Goal: Information Seeking & Learning: Learn about a topic

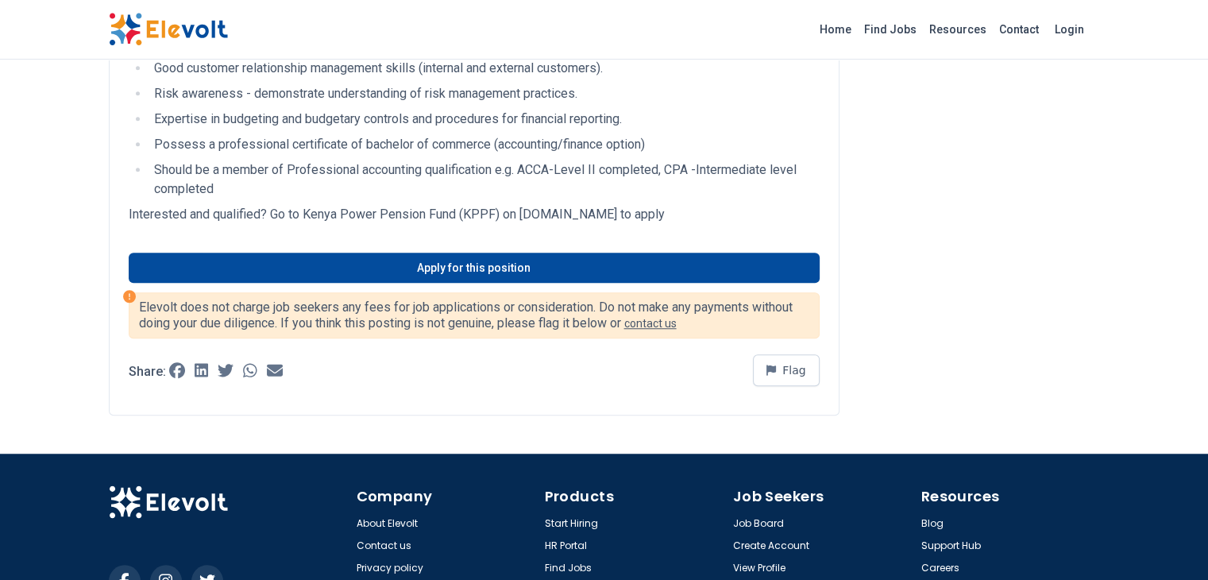
scroll to position [857, 0]
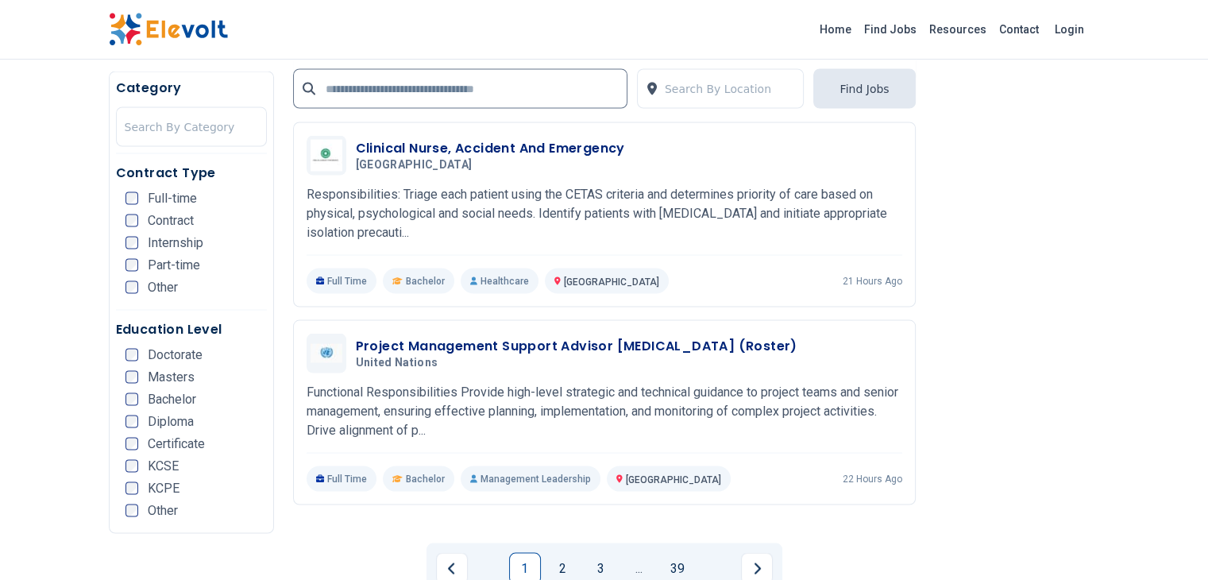
scroll to position [3097, 0]
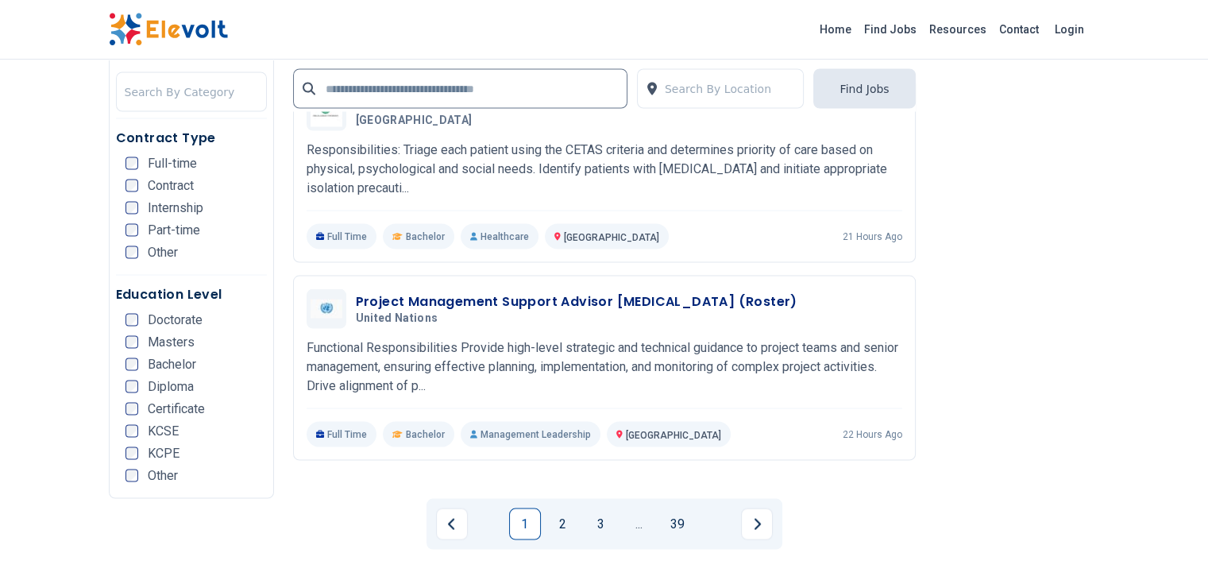
click at [524, 508] on link "1" at bounding box center [525, 524] width 32 height 32
click at [558, 508] on link "2" at bounding box center [563, 524] width 32 height 32
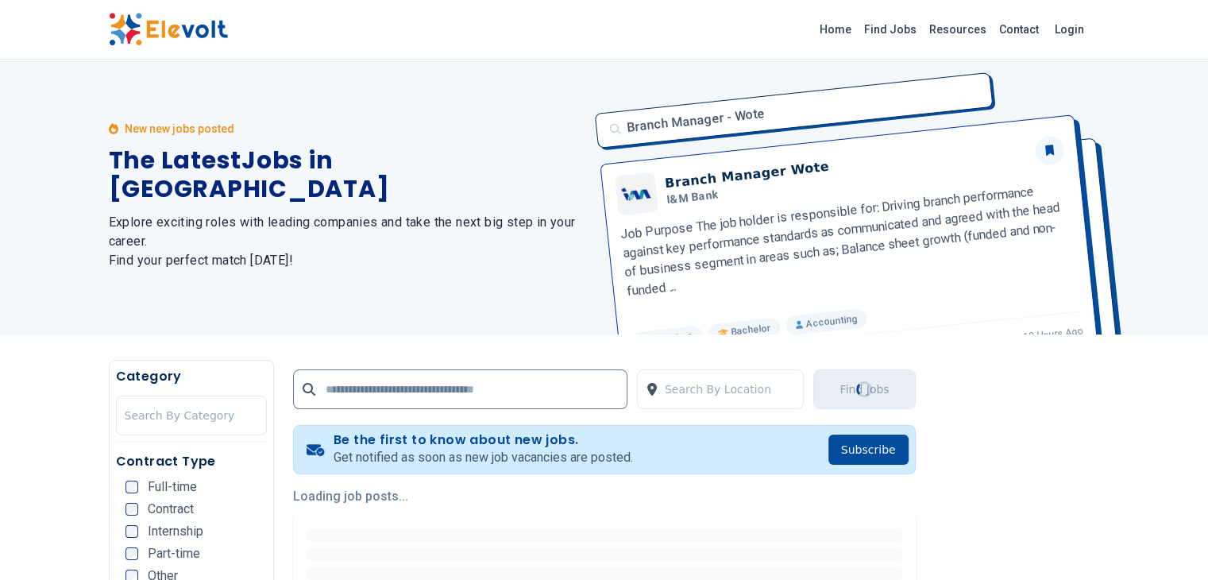
scroll to position [0, 0]
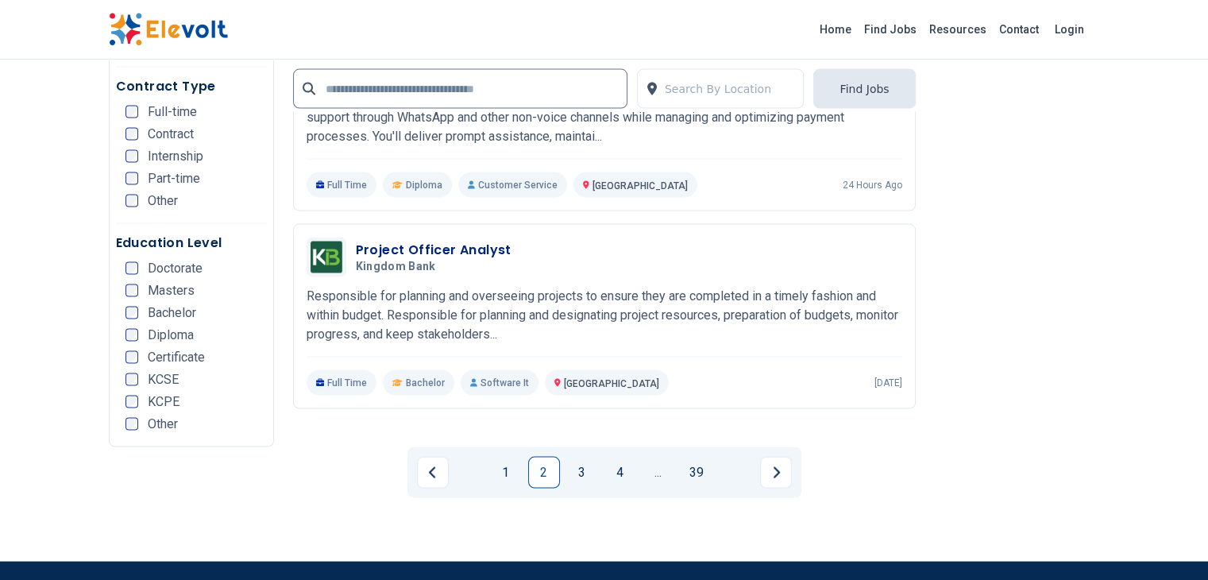
scroll to position [3176, 0]
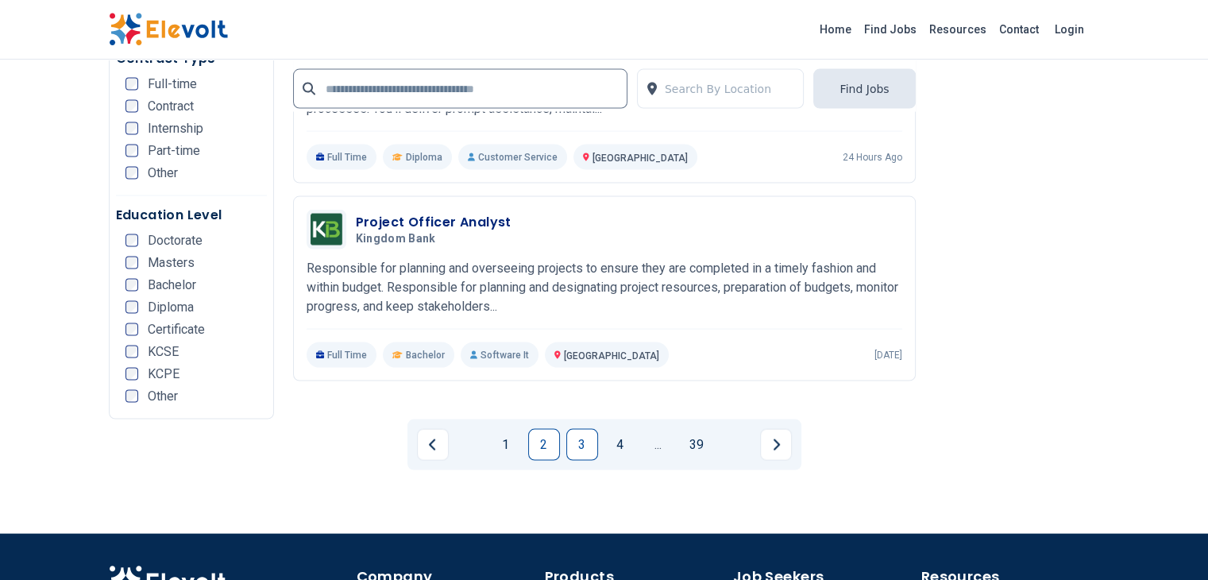
click at [578, 429] on link "3" at bounding box center [582, 445] width 32 height 32
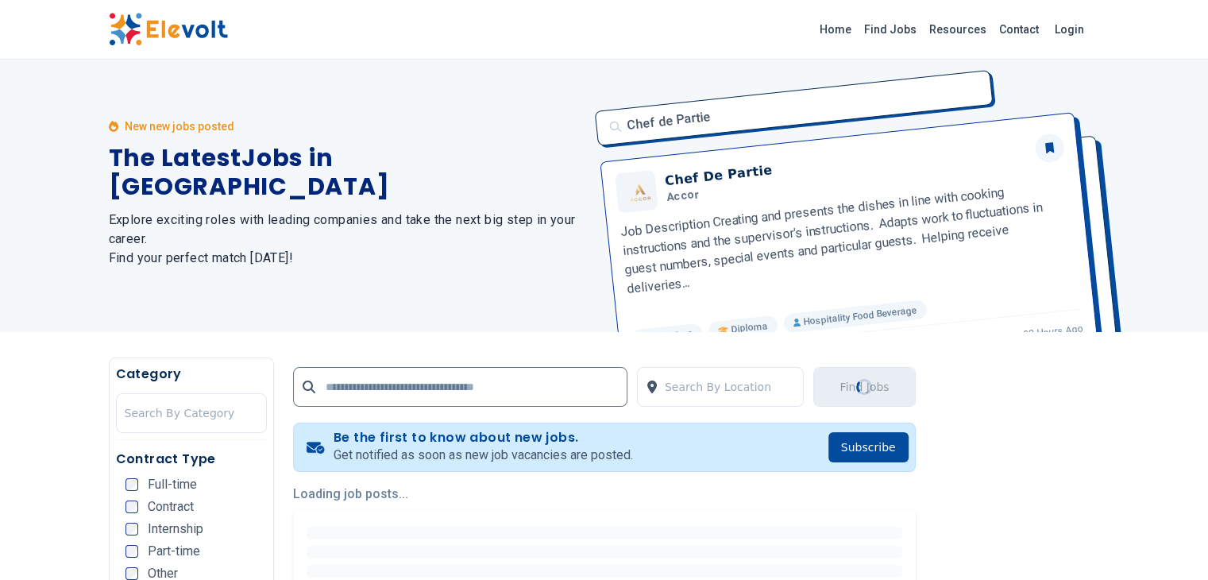
scroll to position [0, 0]
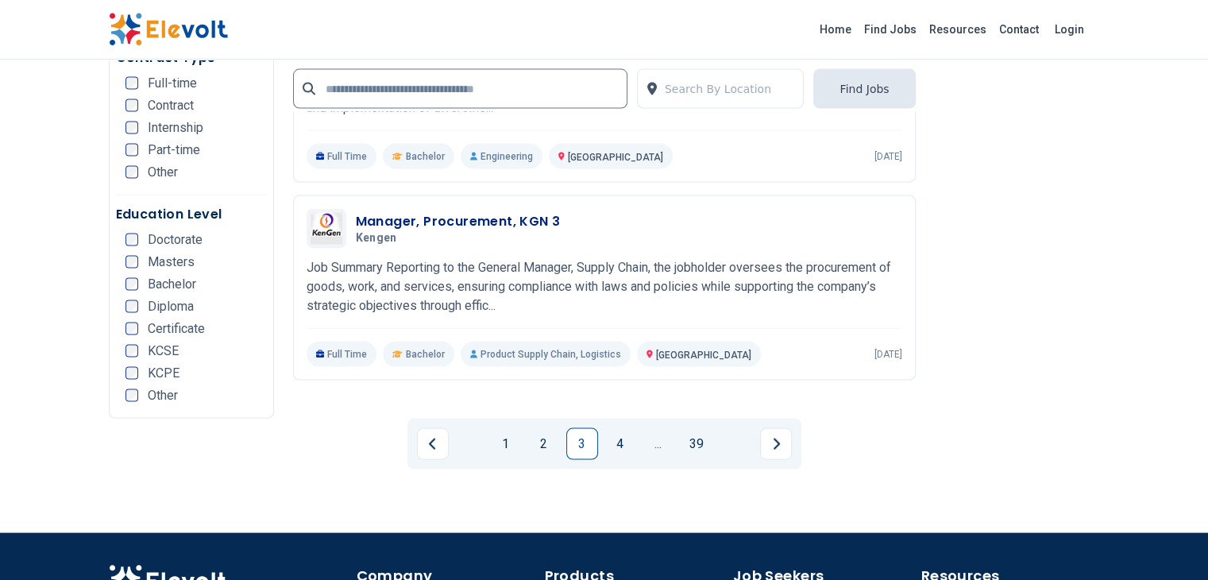
scroll to position [3256, 0]
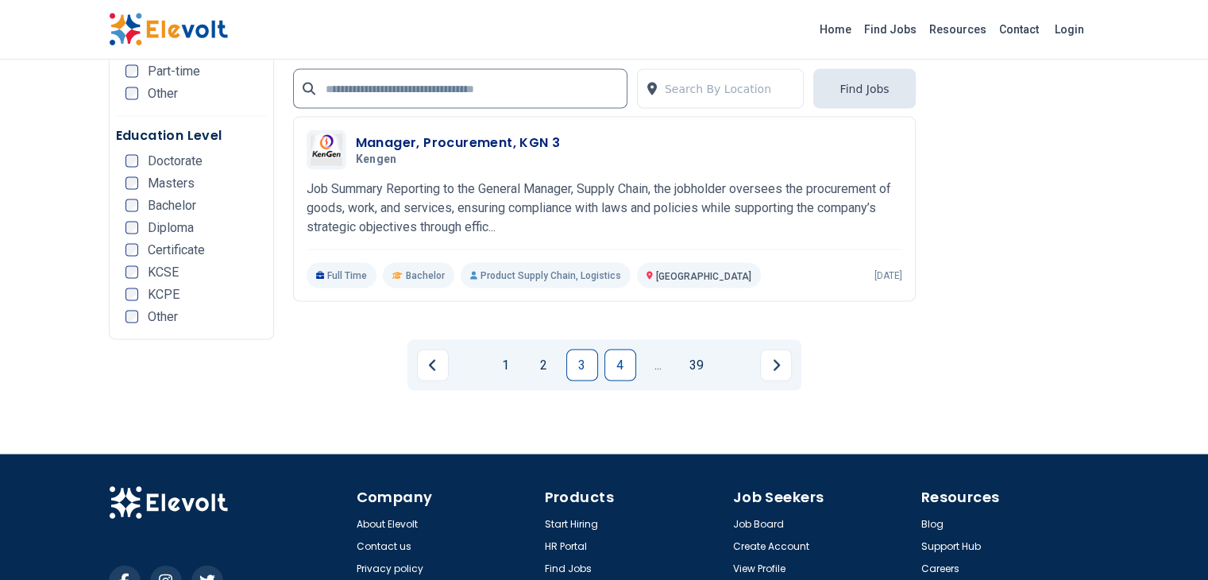
click at [623, 349] on link "4" at bounding box center [620, 365] width 32 height 32
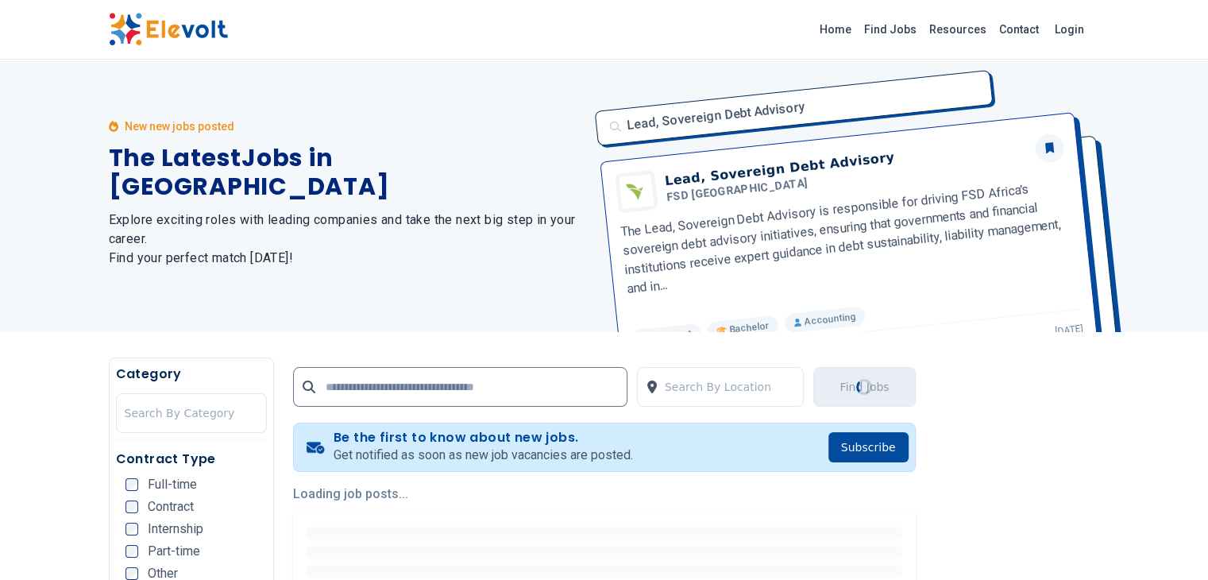
scroll to position [0, 0]
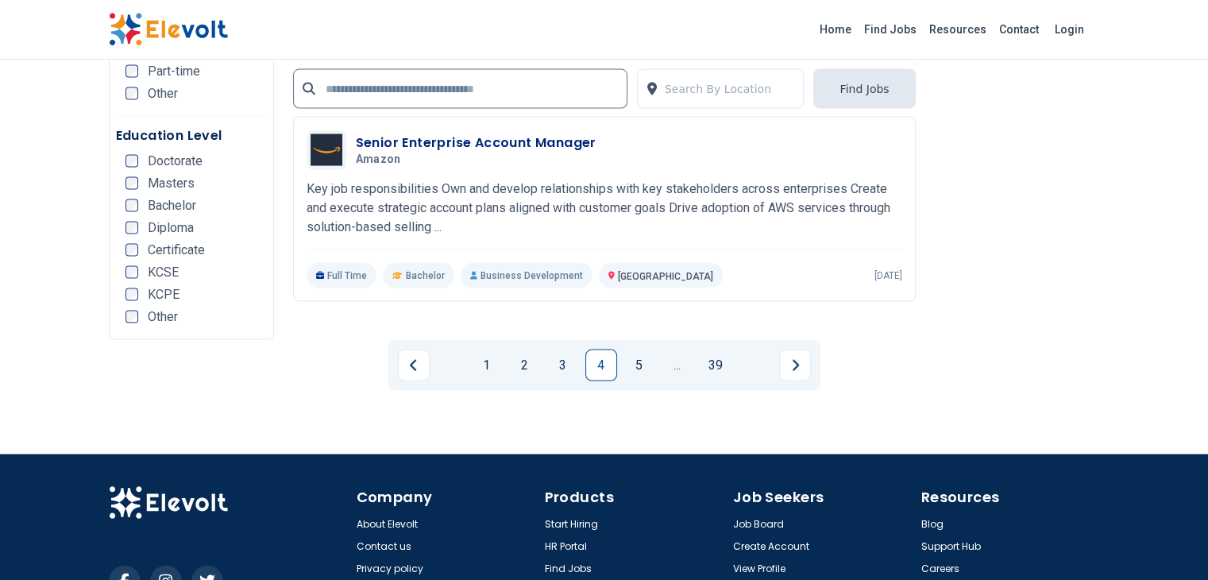
scroll to position [3264, 0]
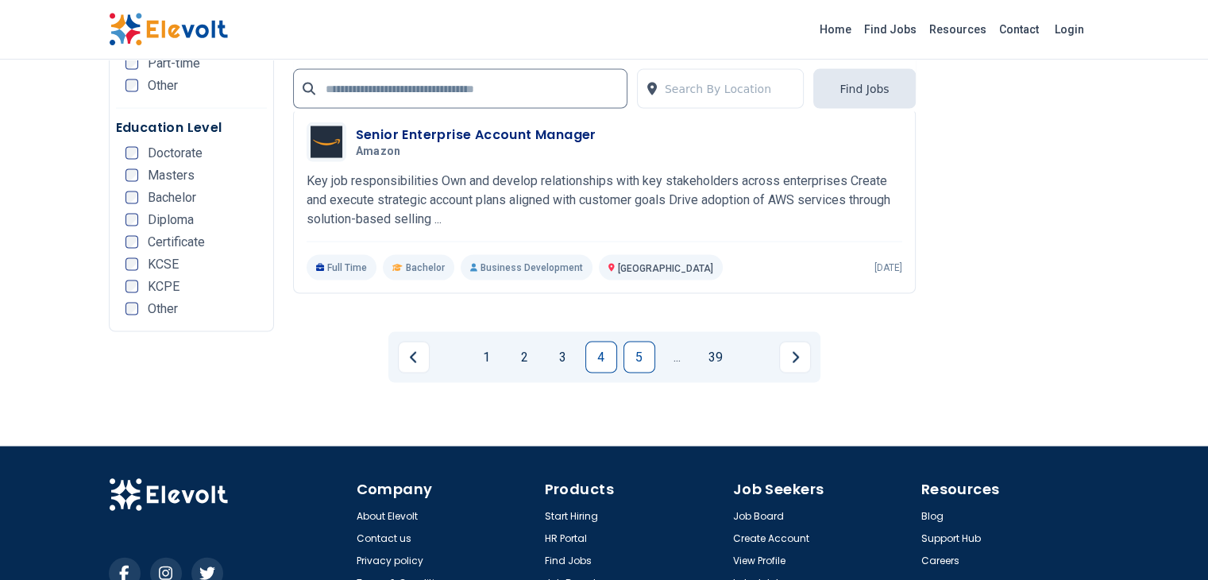
click at [633, 341] on link "5" at bounding box center [639, 357] width 32 height 32
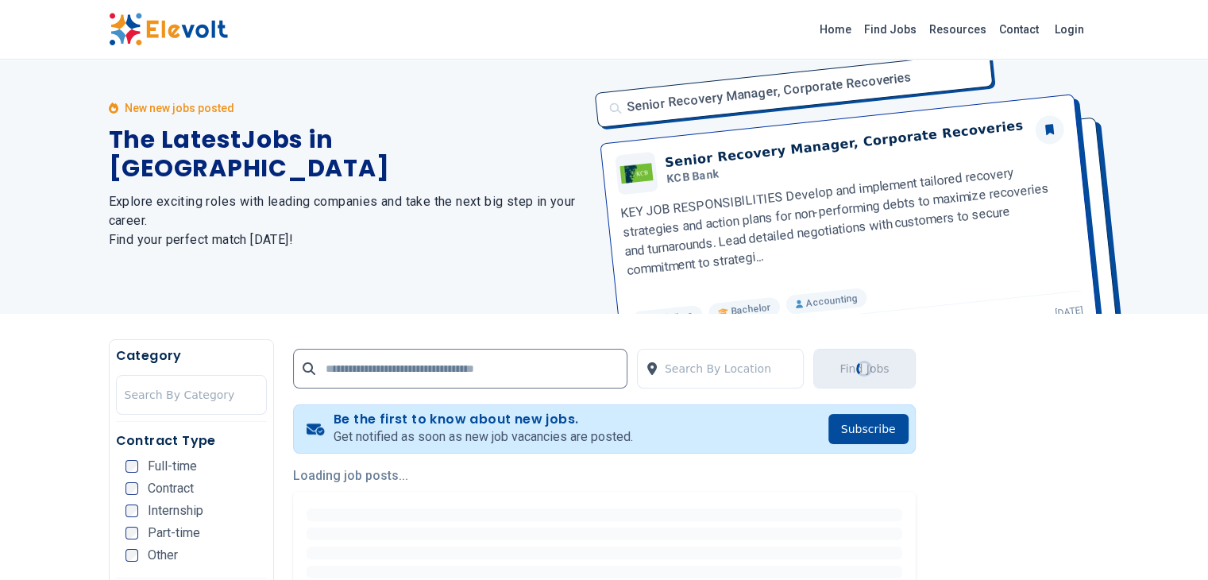
scroll to position [0, 0]
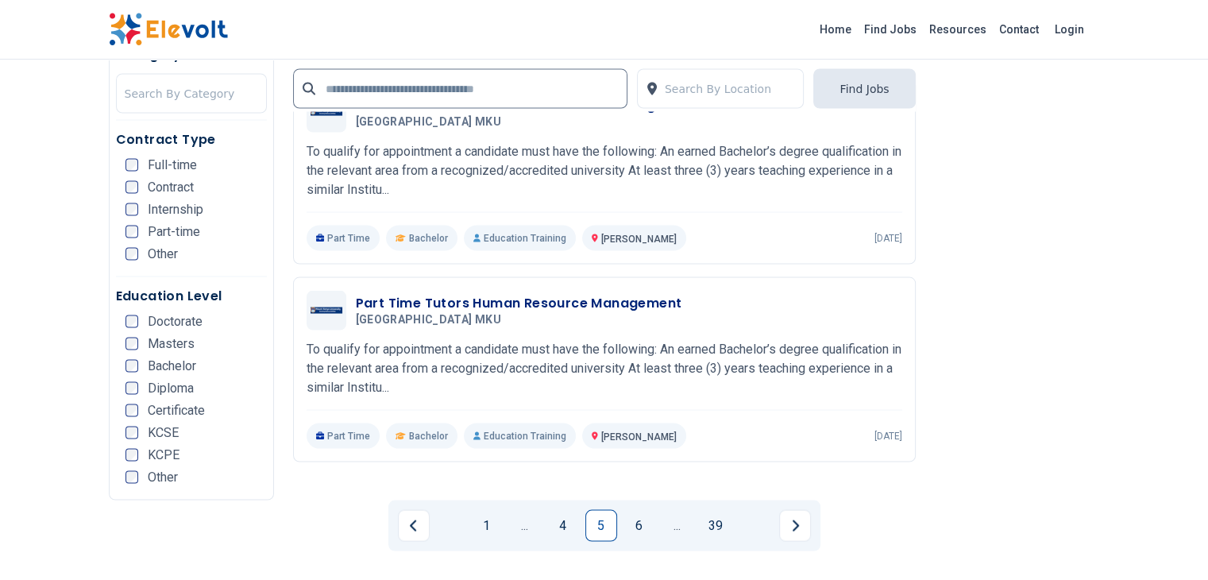
scroll to position [3176, 0]
